Goal: Task Accomplishment & Management: Manage account settings

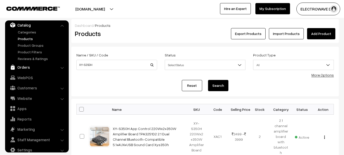
click at [20, 71] on link "Orders" at bounding box center [36, 66] width 61 height 9
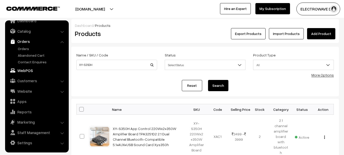
scroll to position [8, 0]
click at [26, 48] on link "Orders" at bounding box center [42, 48] width 50 height 5
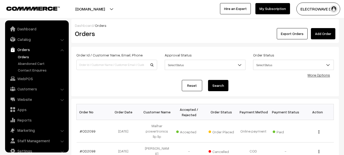
scroll to position [8, 0]
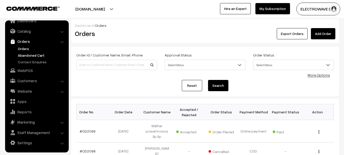
drag, startPoint x: 0, startPoint y: 0, endPoint x: 27, endPoint y: 56, distance: 62.5
drag, startPoint x: 27, startPoint y: 56, endPoint x: 348, endPoint y: 89, distance: 322.1
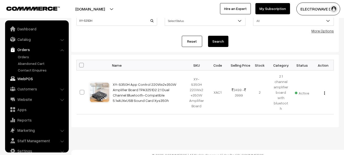
scroll to position [8, 0]
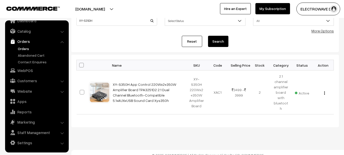
click at [23, 48] on link "Orders" at bounding box center [42, 48] width 50 height 5
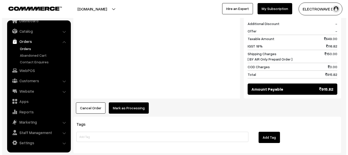
scroll to position [280, 0]
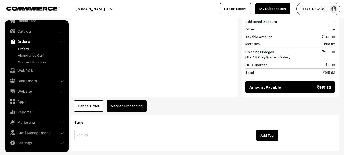
click at [125, 100] on button "Mark as Processing" at bounding box center [127, 105] width 40 height 11
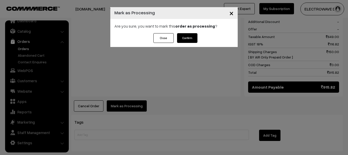
click at [188, 37] on button "Confirm" at bounding box center [187, 38] width 20 height 10
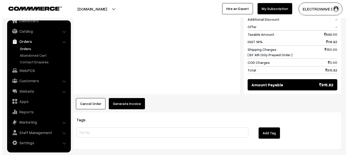
scroll to position [281, 0]
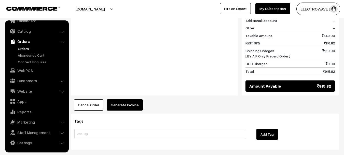
click at [123, 99] on button "Generate Invoice" at bounding box center [125, 104] width 36 height 11
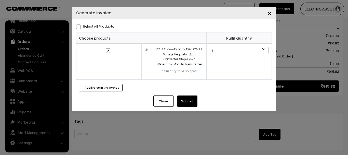
click at [181, 99] on button "Submit" at bounding box center [187, 100] width 20 height 11
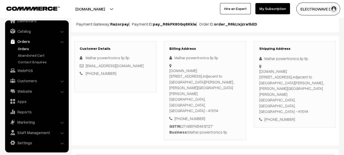
scroll to position [52, 0]
click at [306, 88] on div "[DOMAIN_NAME][STREET_ADDRESS][PERSON_NAME][PERSON_NAME][PERSON_NAME]" at bounding box center [294, 92] width 71 height 46
click at [306, 88] on div "S.No. 10/5,Silicon Bay lane,Adjacent to Nyati Meadows,, Kalyani nagar Road, Wad…" at bounding box center [294, 92] width 71 height 46
copy div "411014"
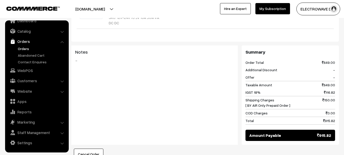
scroll to position [281, 0]
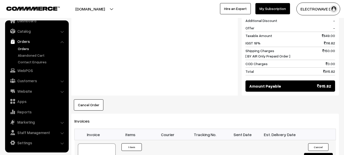
click at [104, 143] on div at bounding box center [97, 155] width 38 height 25
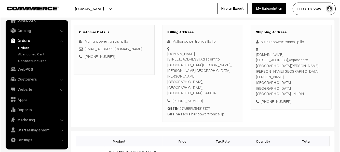
scroll to position [52, 0]
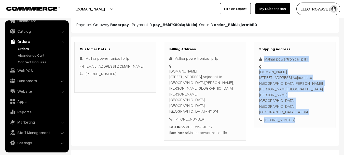
drag, startPoint x: 264, startPoint y: 60, endPoint x: 286, endPoint y: 95, distance: 41.5
click at [301, 112] on div "Shipping Address Malhar powertronics llp llp S.No. 10/5,Silicon Bay lane,Adjace…" at bounding box center [295, 91] width 90 height 99
copy div "Malhar powertronics llp llp S.No. 10/5,Silicon Bay lane,Adjacent to Nyati Meado…"
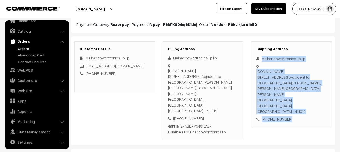
copy div "Malhar powertronics llp llp S.No. 10/5,Silicon Bay lane,Adjacent to Nyati Meado…"
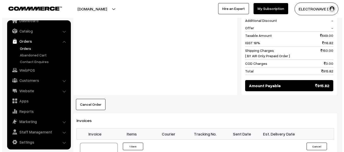
scroll to position [307, 0]
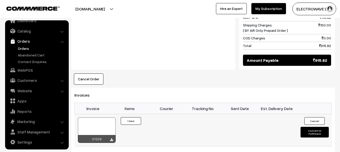
click at [309, 127] on button "Convert to Fulfilment" at bounding box center [315, 132] width 28 height 11
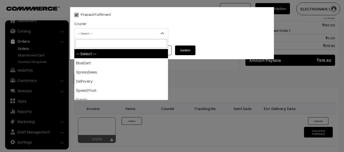
click at [116, 36] on span "-- Select --" at bounding box center [120, 33] width 93 height 9
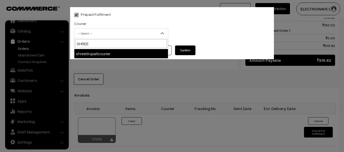
type input "SHREE"
select select "8"
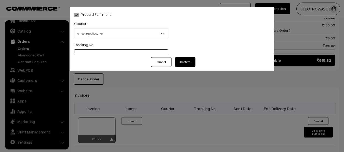
click at [112, 55] on input "text" at bounding box center [121, 54] width 94 height 10
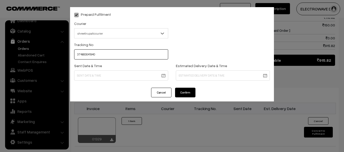
type input "374800041940"
drag, startPoint x: 114, startPoint y: 75, endPoint x: 119, endPoint y: 78, distance: 5.4
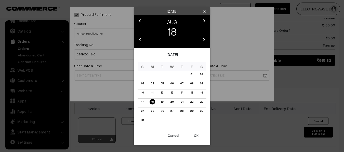
click at [197, 134] on button "OK" at bounding box center [196, 135] width 20 height 11
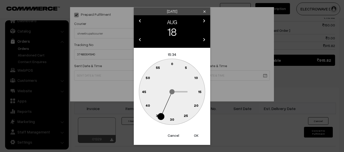
click at [197, 134] on button "OK" at bounding box center [196, 135] width 20 height 11
type input "18-08-2025 15:34"
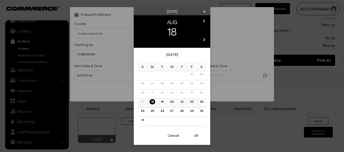
click at [171, 101] on link "20" at bounding box center [172, 101] width 6 height 5
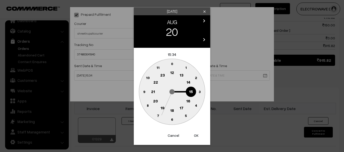
click at [195, 135] on button "OK" at bounding box center [196, 135] width 20 height 11
type input "20-08-2025 15:34"
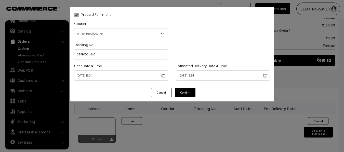
click at [182, 92] on button "Confirm" at bounding box center [185, 93] width 20 height 10
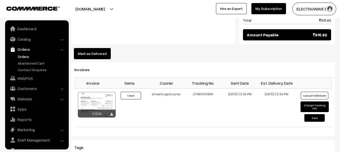
scroll to position [10, 0]
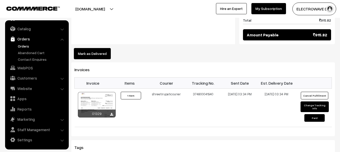
click at [22, 47] on link "Orders" at bounding box center [42, 46] width 50 height 5
